Goal: Task Accomplishment & Management: Manage account settings

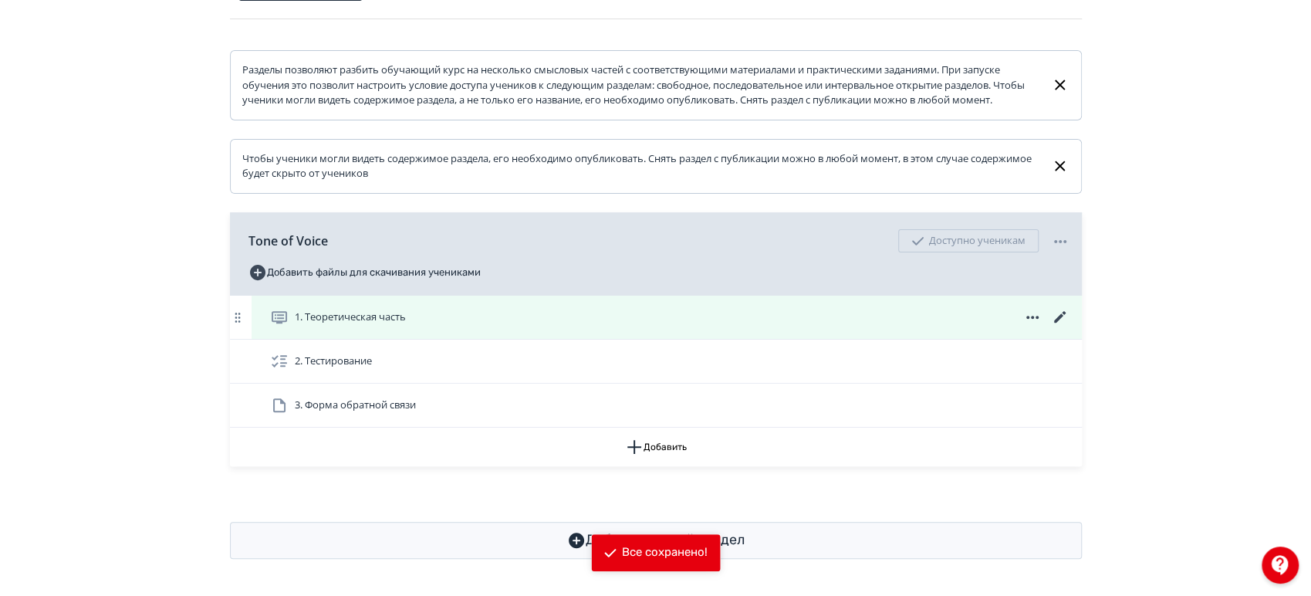
click at [1058, 326] on icon at bounding box center [1060, 317] width 19 height 19
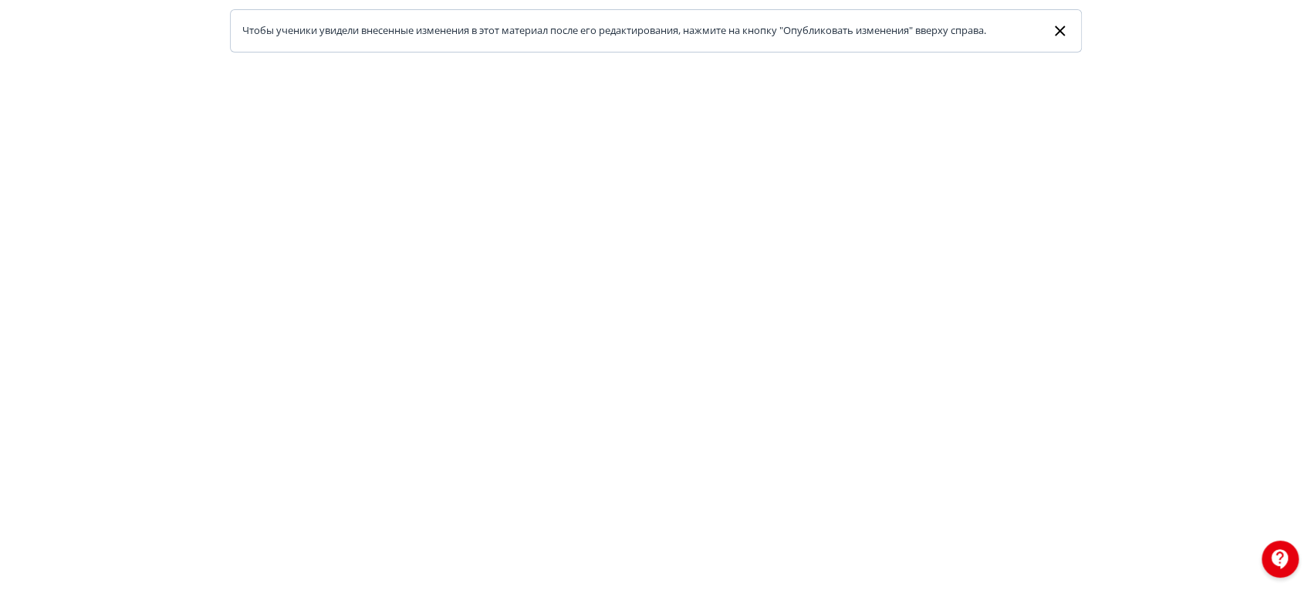
scroll to position [373, 0]
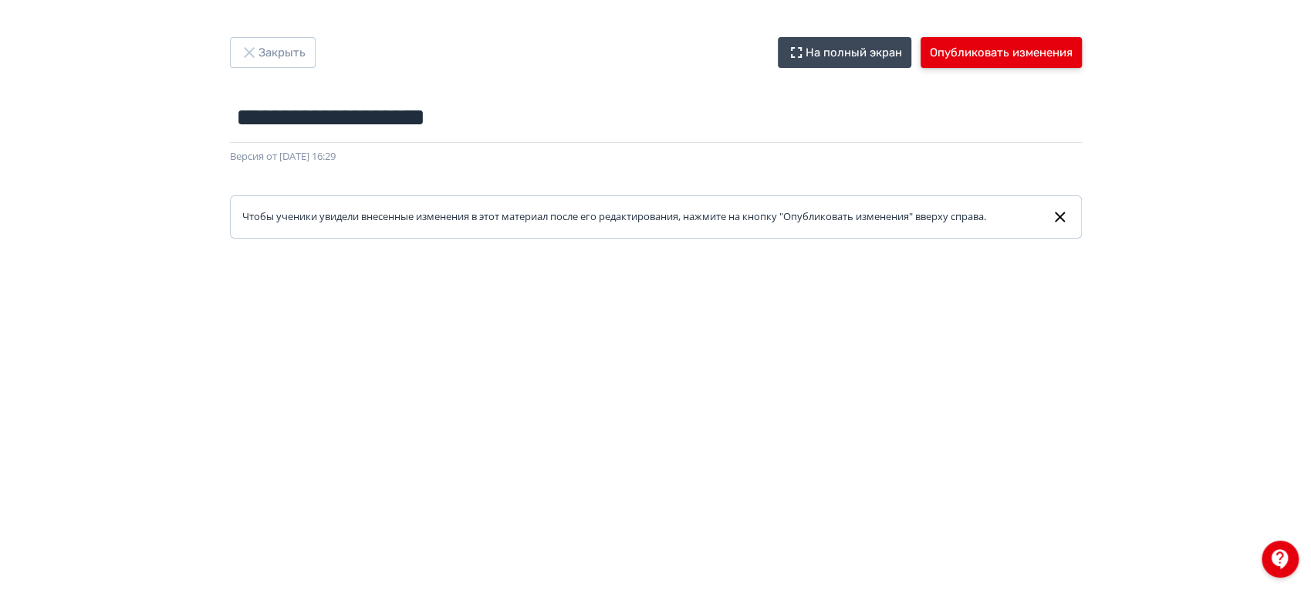
click at [989, 63] on button "Опубликовать изменения" at bounding box center [1001, 52] width 161 height 31
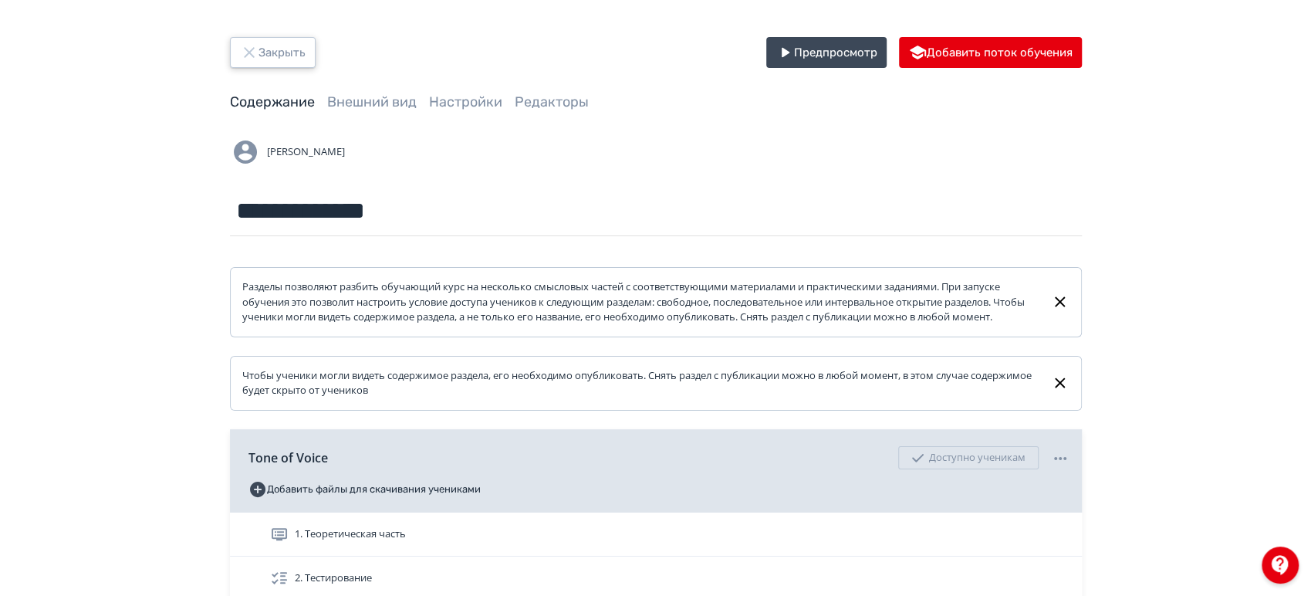
click at [262, 49] on button "Закрыть" at bounding box center [273, 52] width 86 height 31
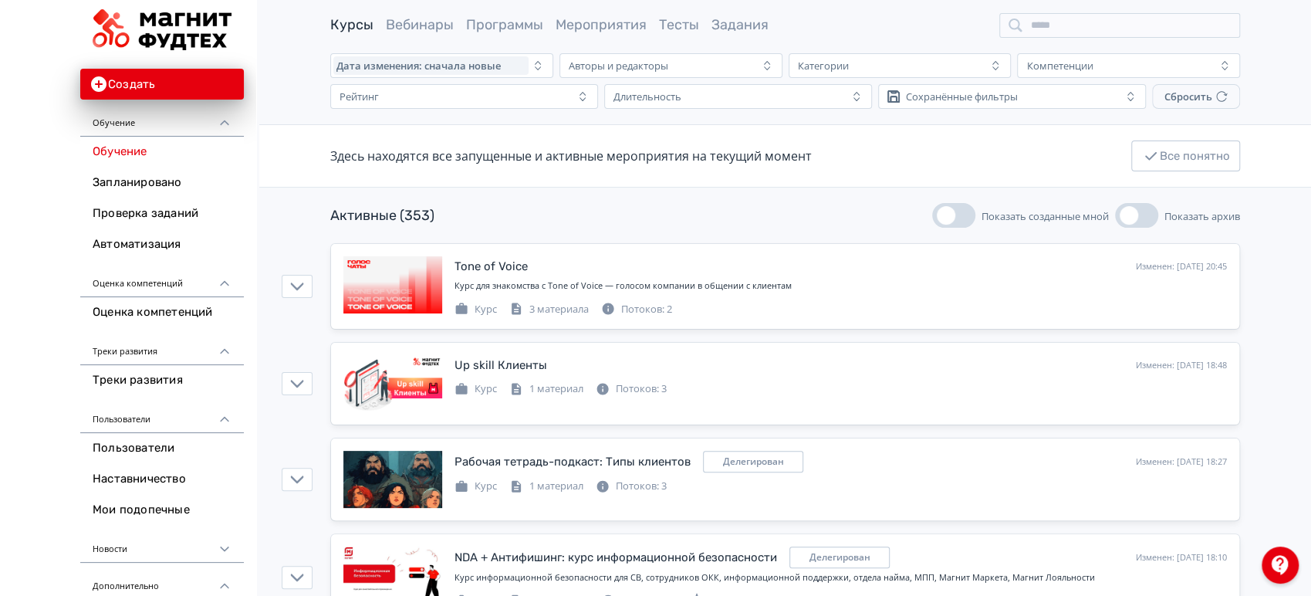
scroll to position [86, 0]
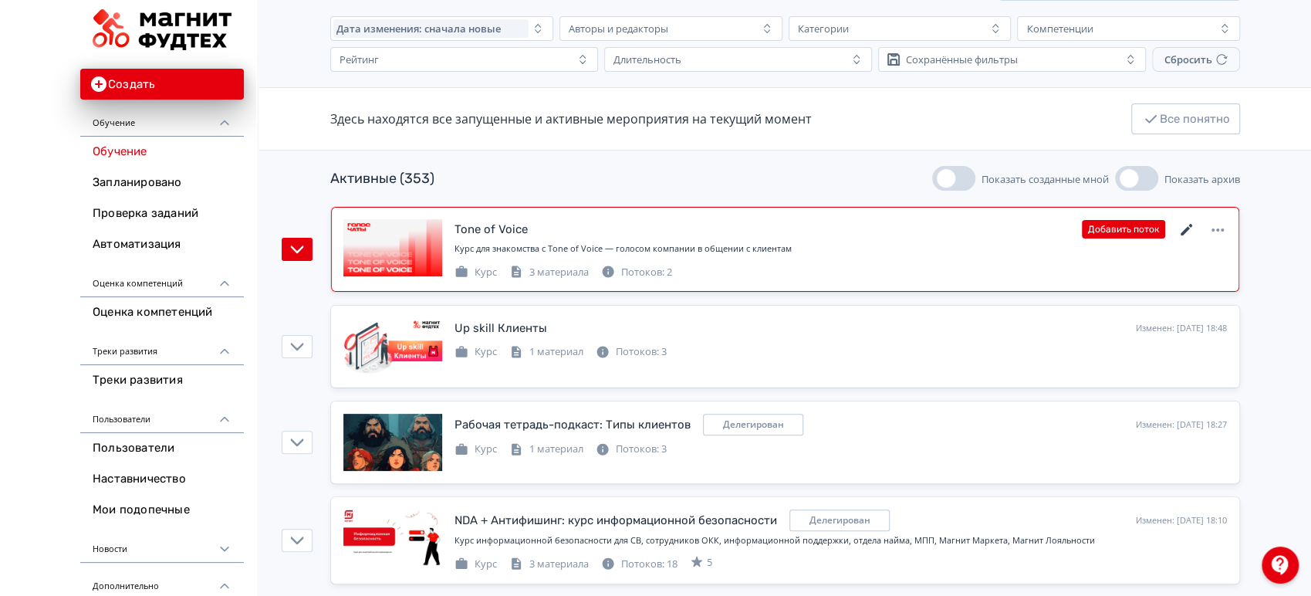
click at [1181, 228] on icon at bounding box center [1187, 230] width 19 height 19
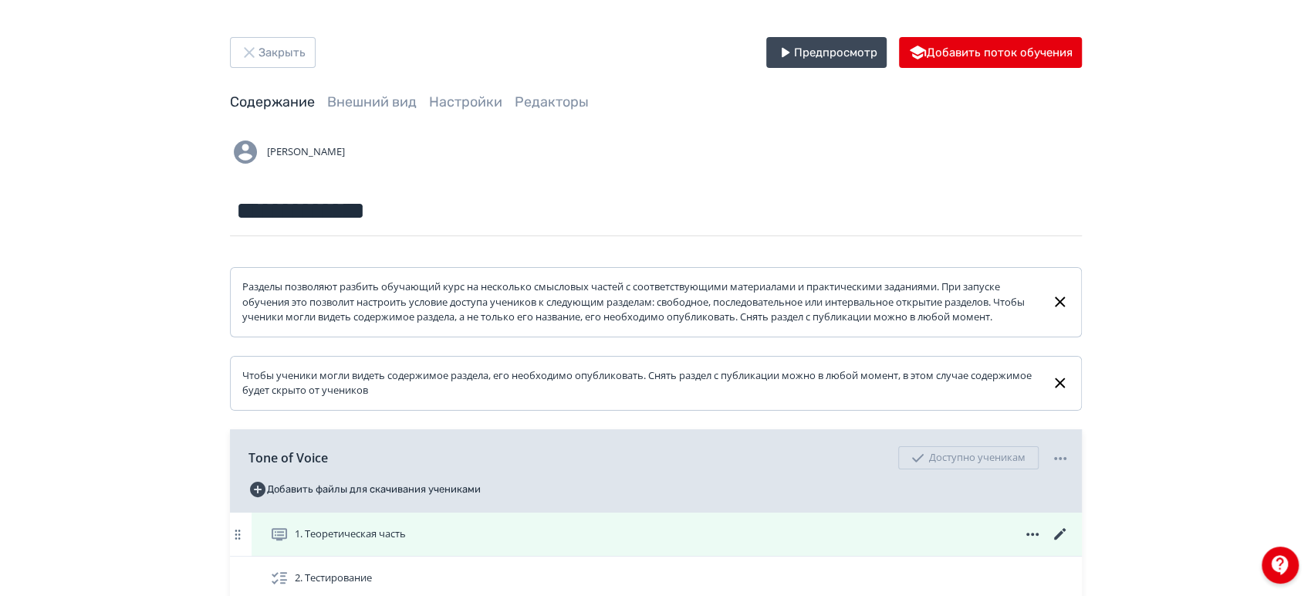
click at [1062, 539] on icon at bounding box center [1059, 534] width 12 height 12
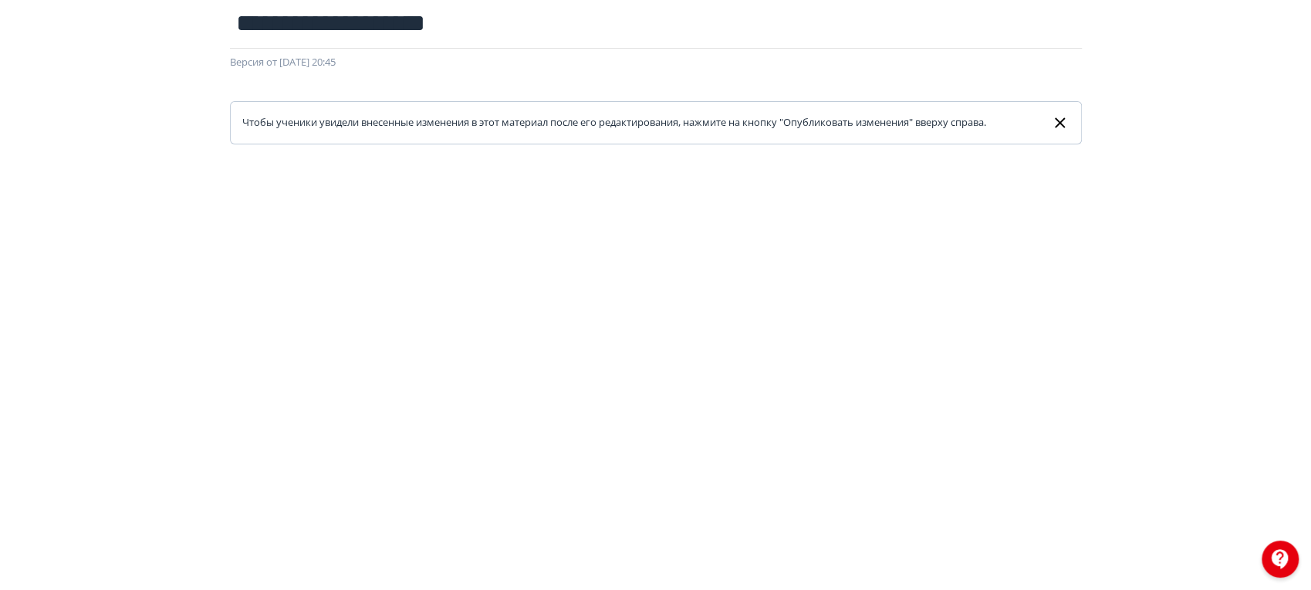
scroll to position [257, 0]
